Goal: Navigation & Orientation: Find specific page/section

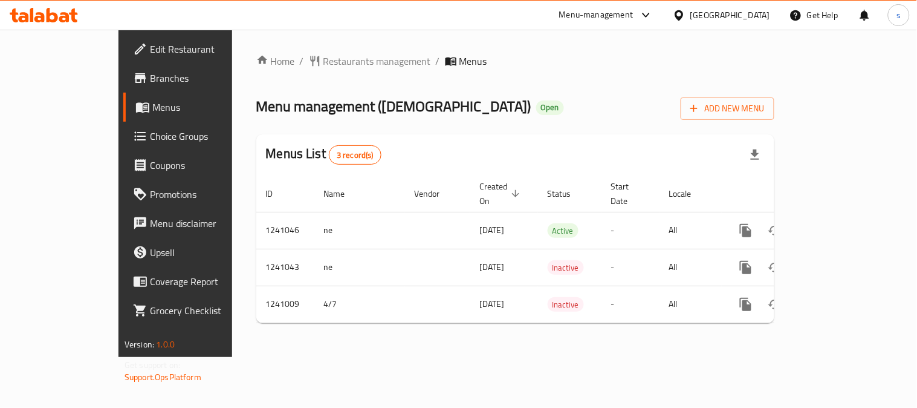
click at [322, 74] on div "Home / Restaurants management / Menus Menu management ( ZEN ) Open Add New Menu…" at bounding box center [515, 193] width 518 height 279
click at [324, 68] on span "Restaurants management" at bounding box center [378, 61] width 108 height 15
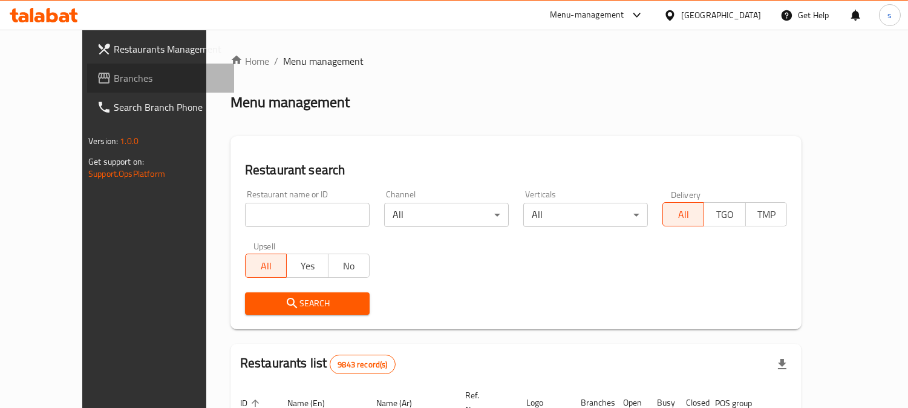
click at [114, 80] on span "Branches" at bounding box center [169, 78] width 111 height 15
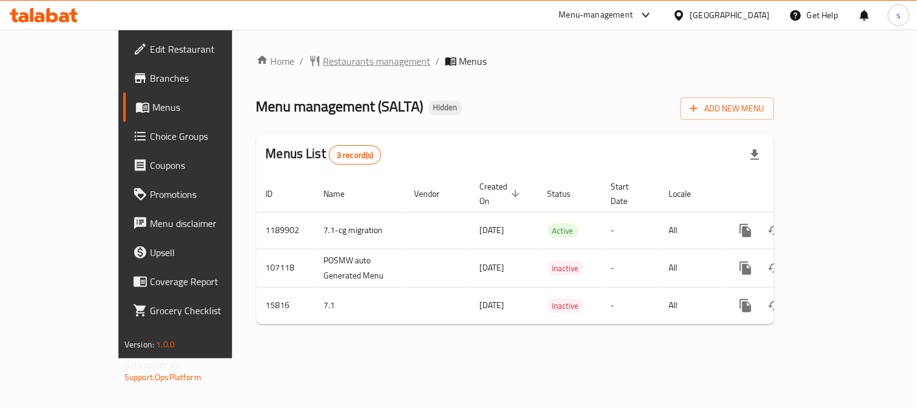
click at [324, 61] on span "Restaurants management" at bounding box center [378, 61] width 108 height 15
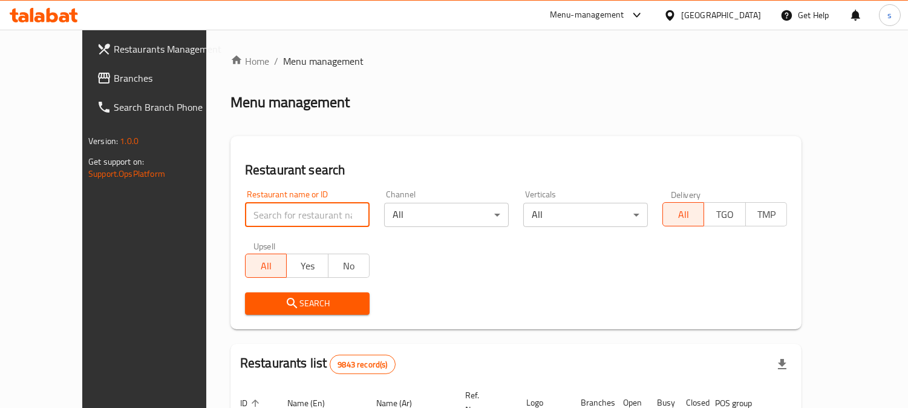
paste input "9212"
type input "9212"
click at [285, 218] on input "9212" at bounding box center [307, 215] width 125 height 24
click button "Search" at bounding box center [307, 303] width 125 height 22
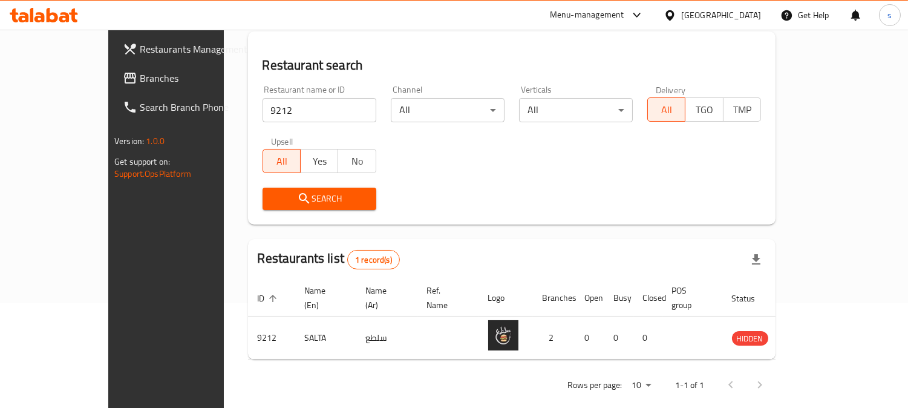
scroll to position [108, 0]
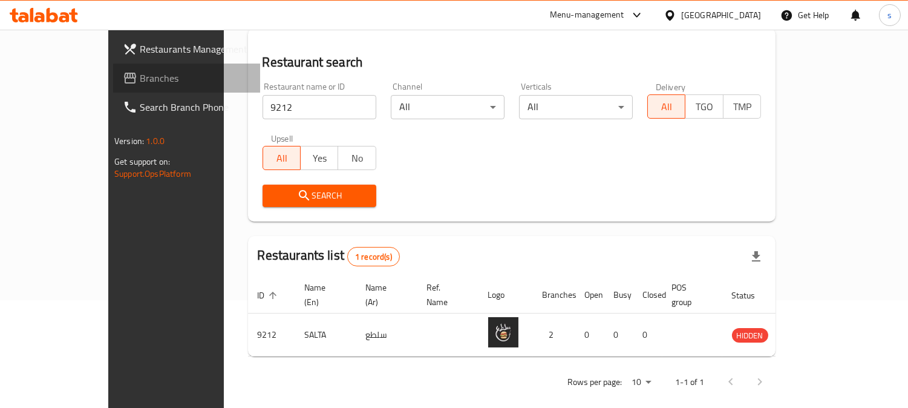
click at [140, 77] on span "Branches" at bounding box center [195, 78] width 111 height 15
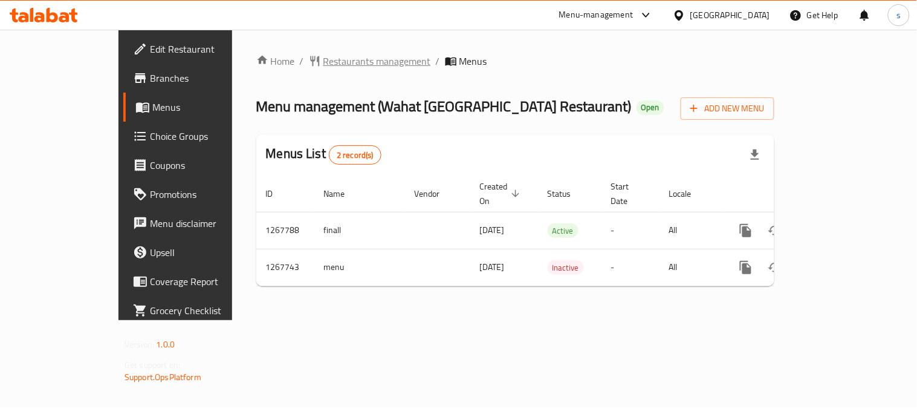
click at [324, 63] on span "Restaurants management" at bounding box center [378, 61] width 108 height 15
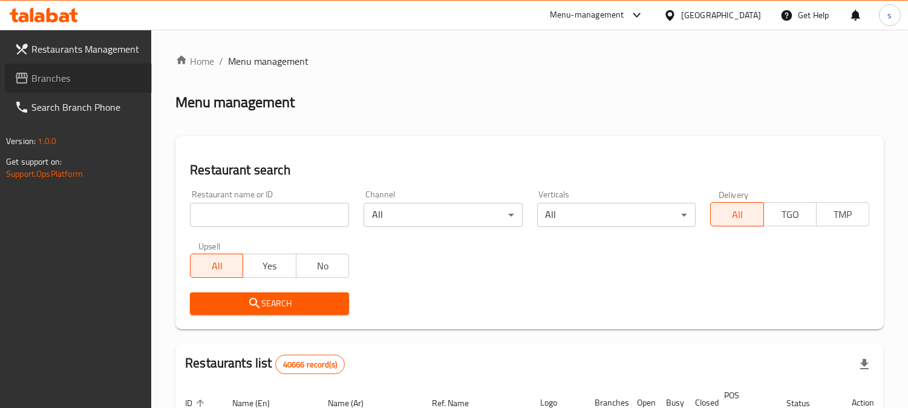
click at [61, 67] on link "Branches" at bounding box center [78, 77] width 147 height 29
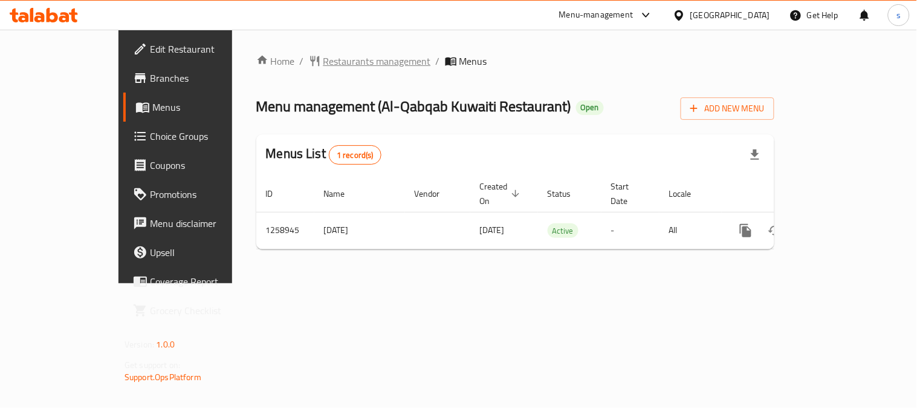
click at [324, 63] on span "Restaurants management" at bounding box center [378, 61] width 108 height 15
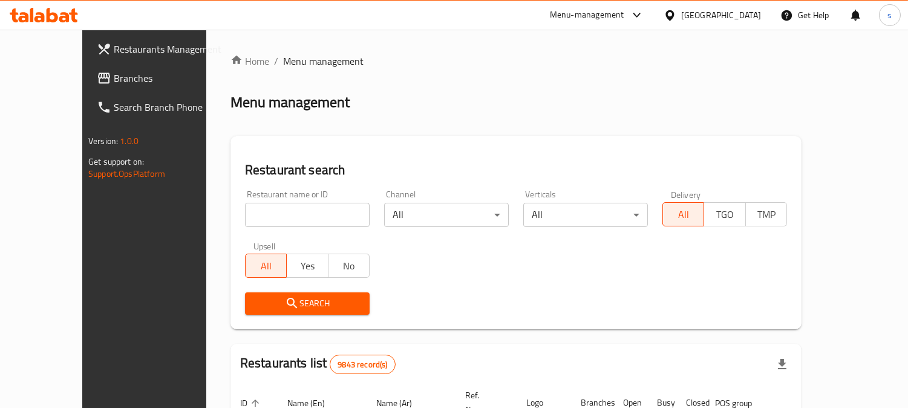
click at [114, 79] on span "Branches" at bounding box center [169, 78] width 111 height 15
